Goal: Information Seeking & Learning: Learn about a topic

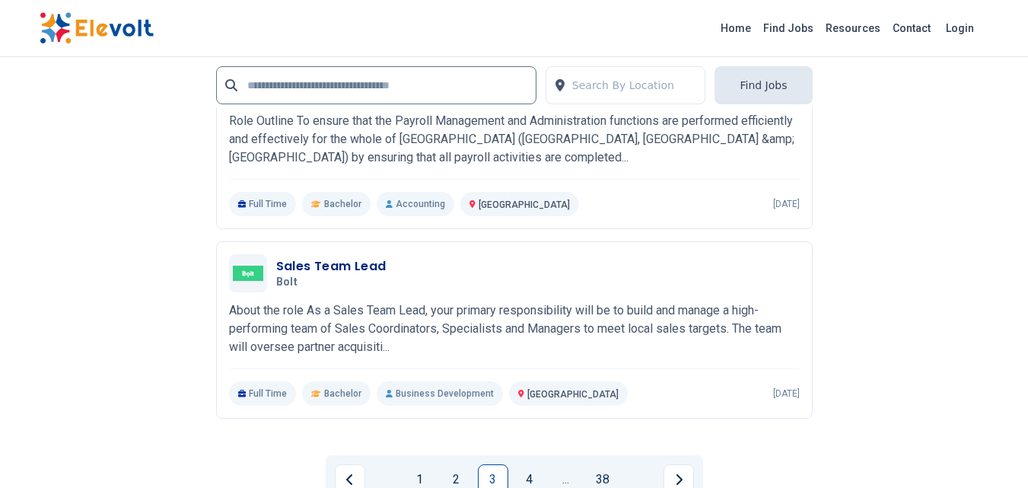
scroll to position [3425, 0]
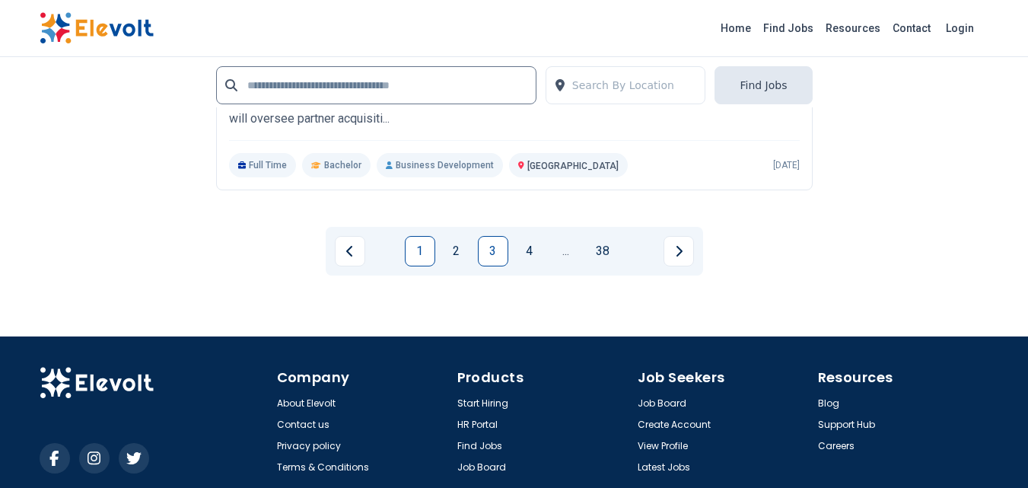
click at [412, 256] on link "1" at bounding box center [420, 251] width 30 height 30
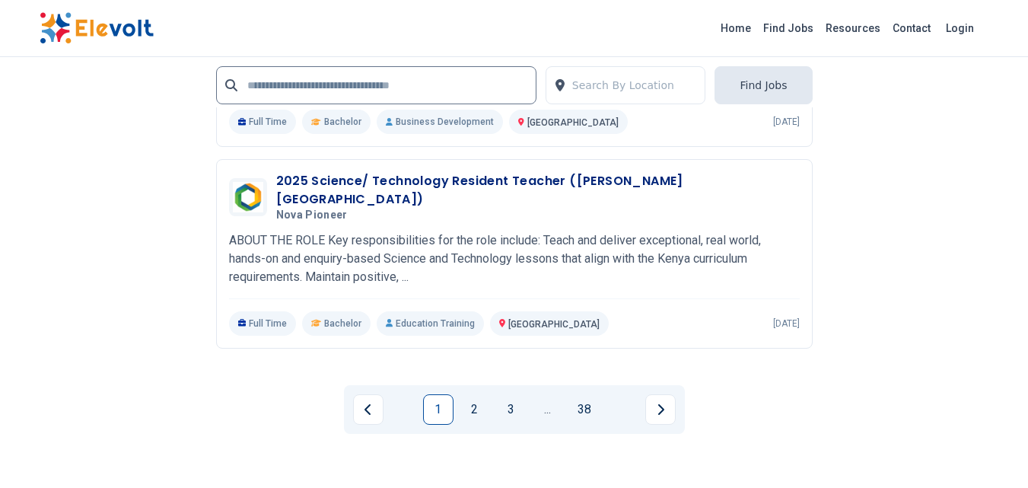
scroll to position [3501, 0]
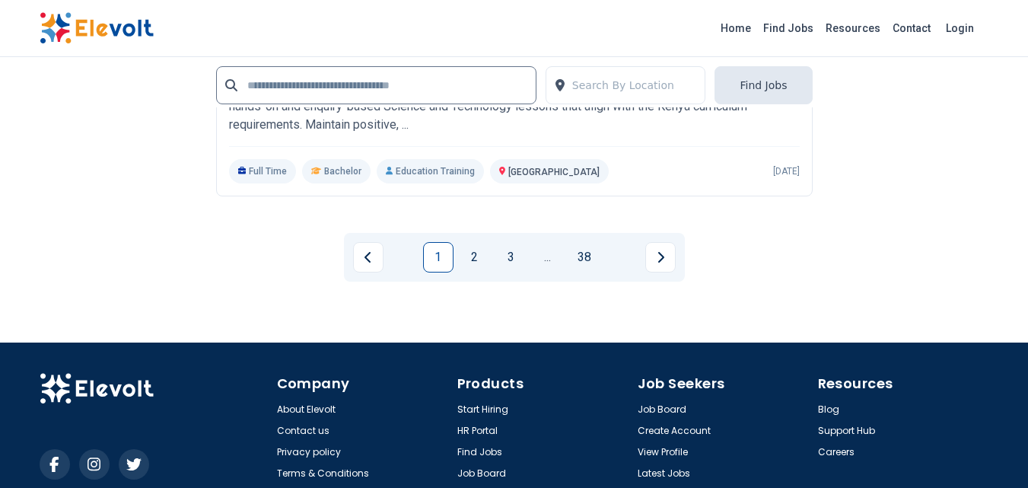
click at [436, 243] on link "1" at bounding box center [438, 257] width 30 height 30
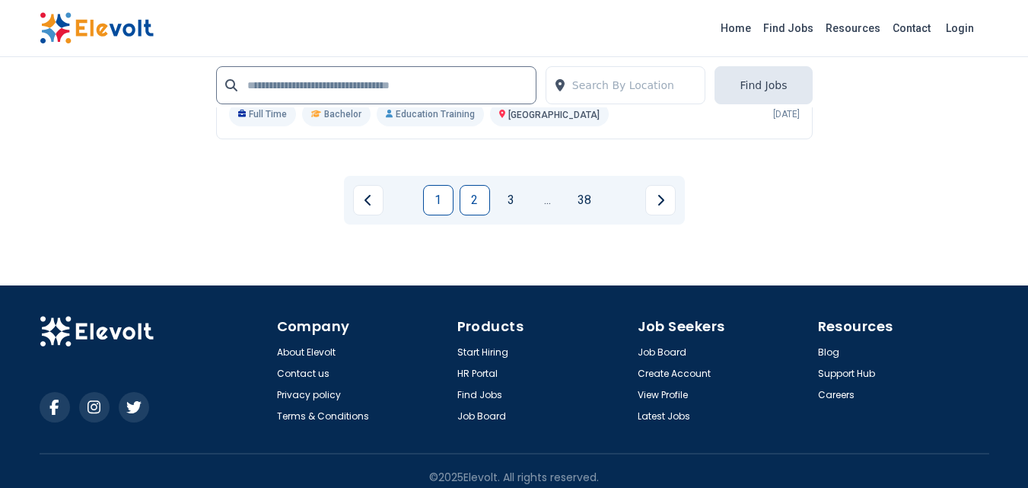
click at [467, 185] on link "2" at bounding box center [475, 200] width 30 height 30
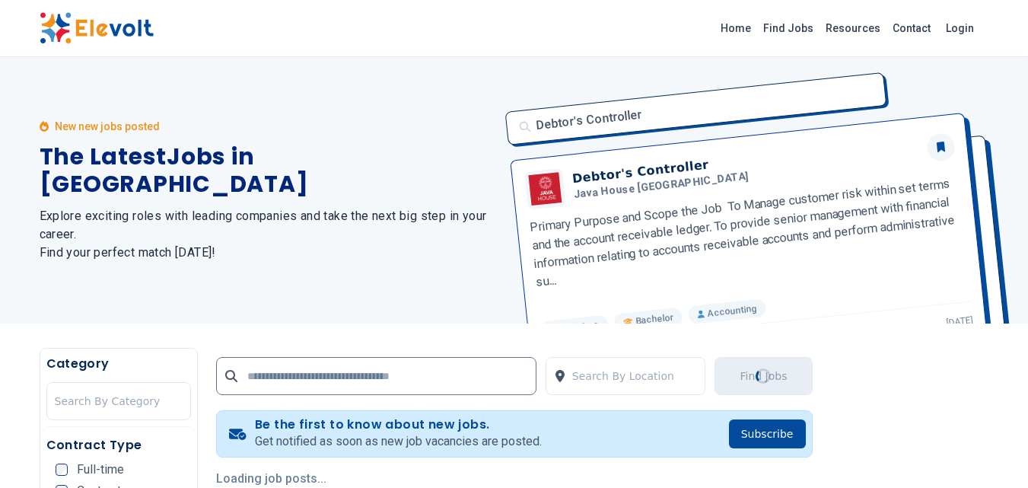
scroll to position [304, 0]
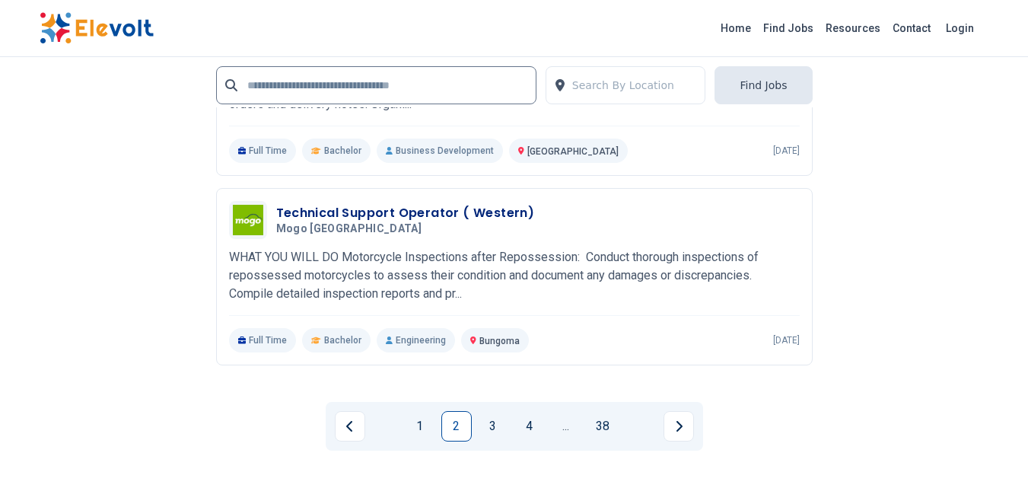
scroll to position [3283, 0]
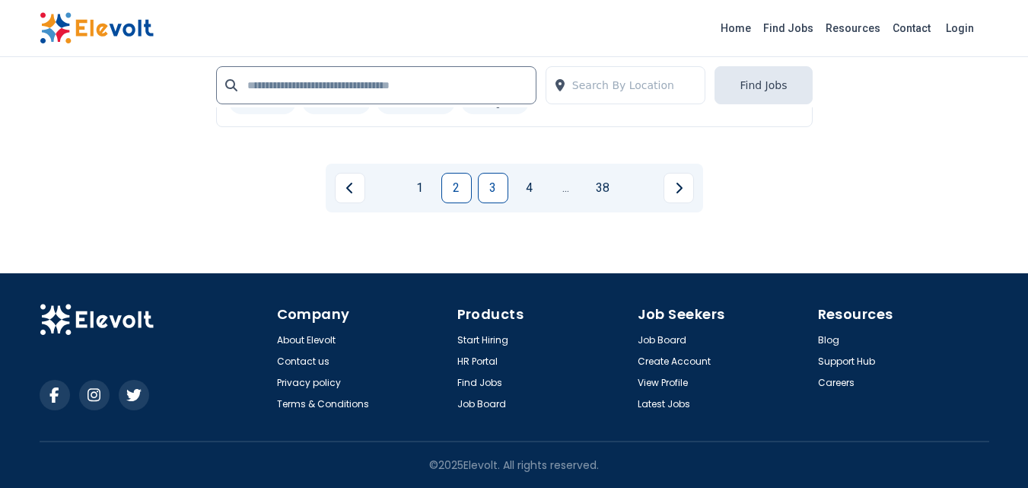
click at [489, 191] on link "3" at bounding box center [493, 188] width 30 height 30
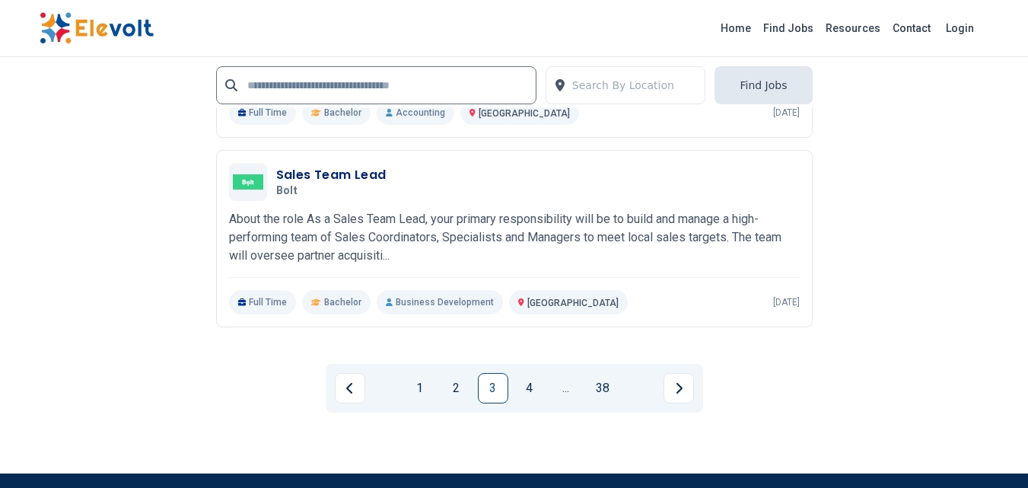
scroll to position [3273, 0]
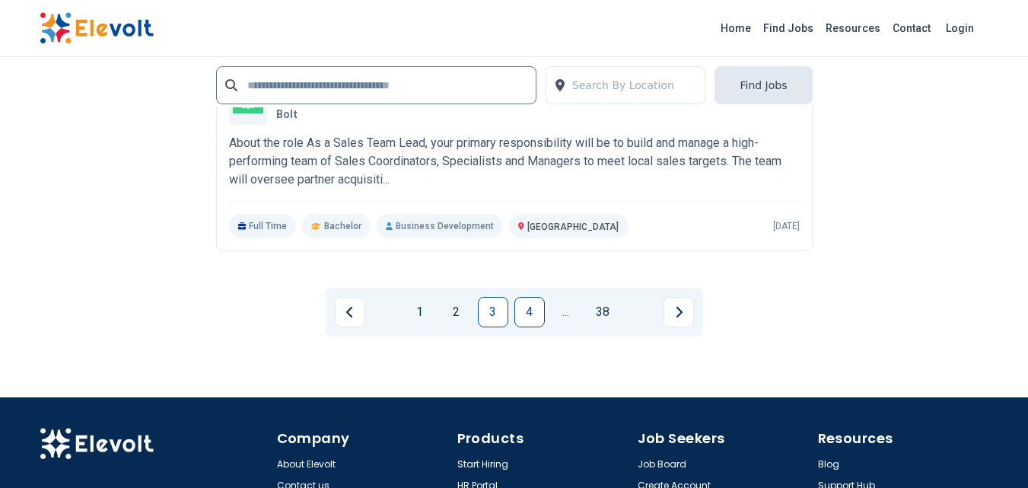
click at [521, 304] on link "4" at bounding box center [530, 312] width 30 height 30
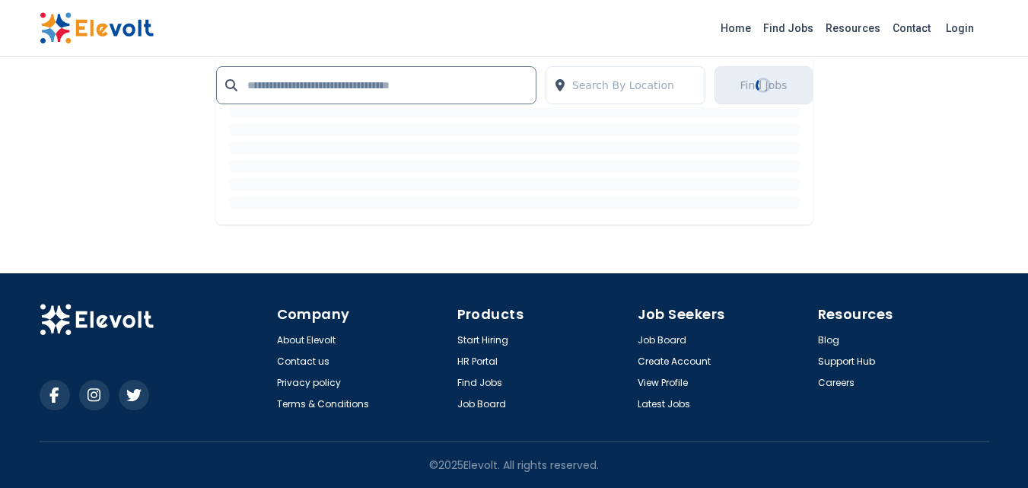
scroll to position [0, 0]
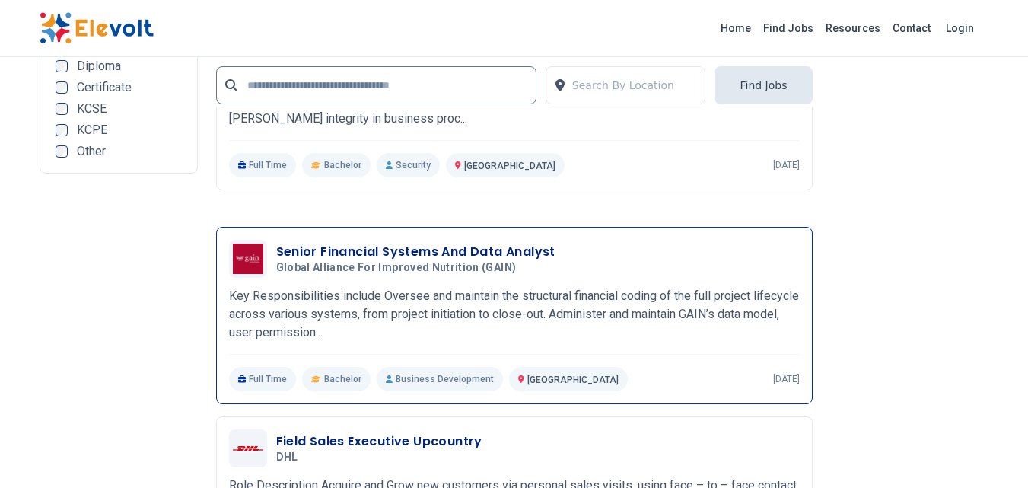
scroll to position [3045, 0]
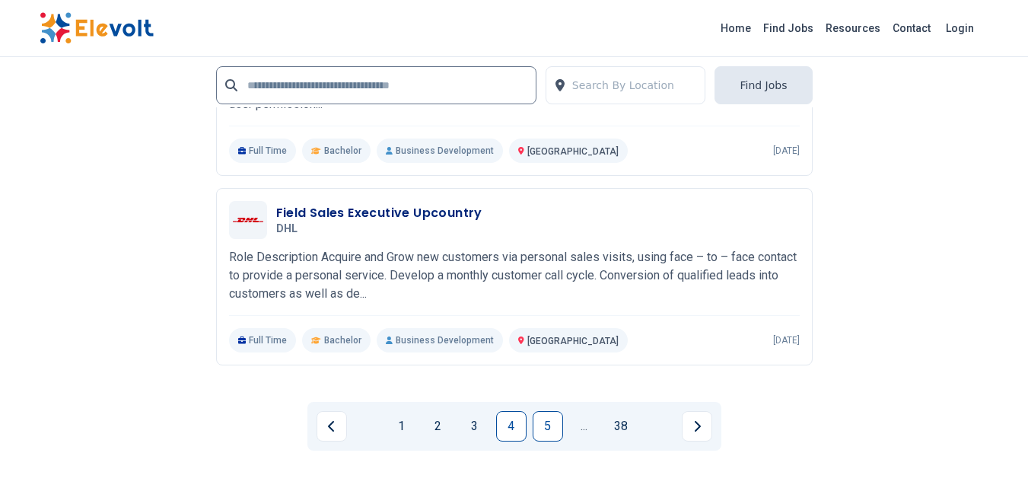
click at [553, 434] on link "5" at bounding box center [548, 426] width 30 height 30
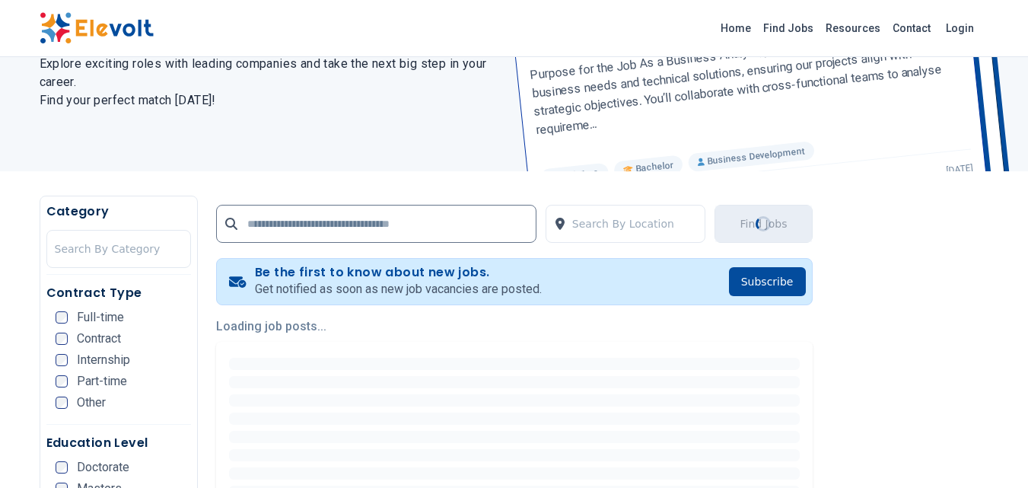
scroll to position [228, 0]
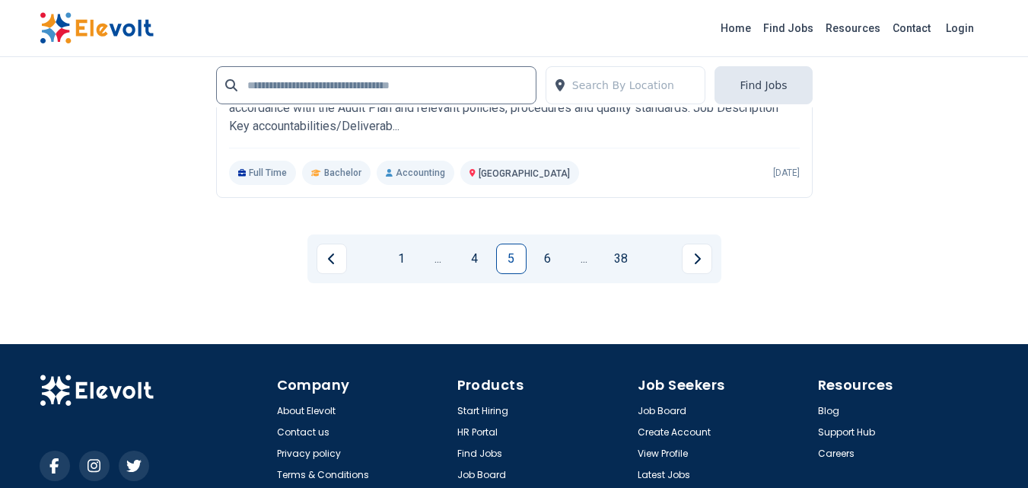
scroll to position [3273, 0]
